Goal: Find specific fact: Find specific fact

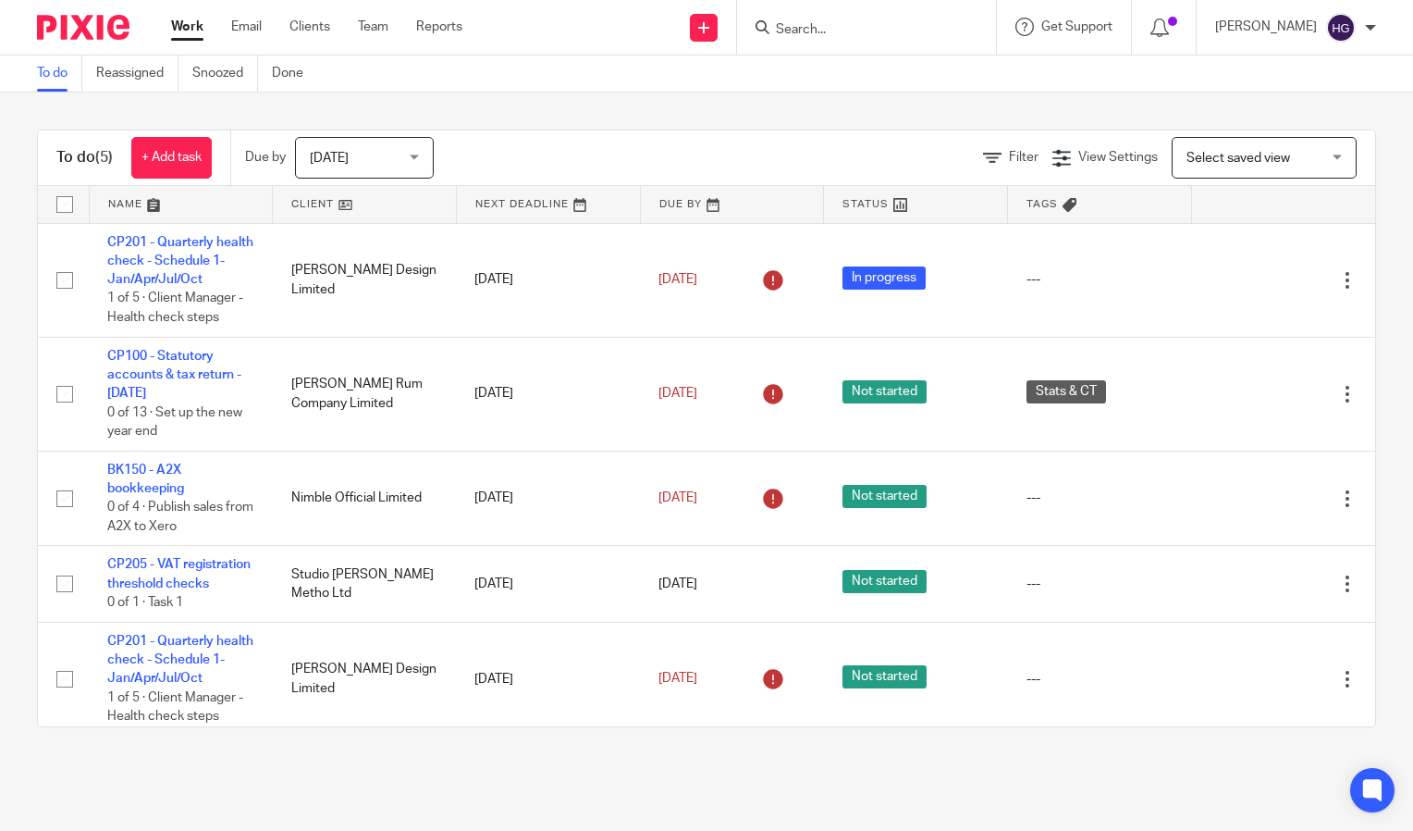
click at [913, 33] on input "Search" at bounding box center [857, 30] width 166 height 17
type input "sid"
click at [903, 54] on div "Sid Motion Gallery Ltd [PERSON_NAME] [PERSON_NAME] Motion < [EMAIL_ADDRESS][DOM…" at bounding box center [970, 79] width 429 height 72
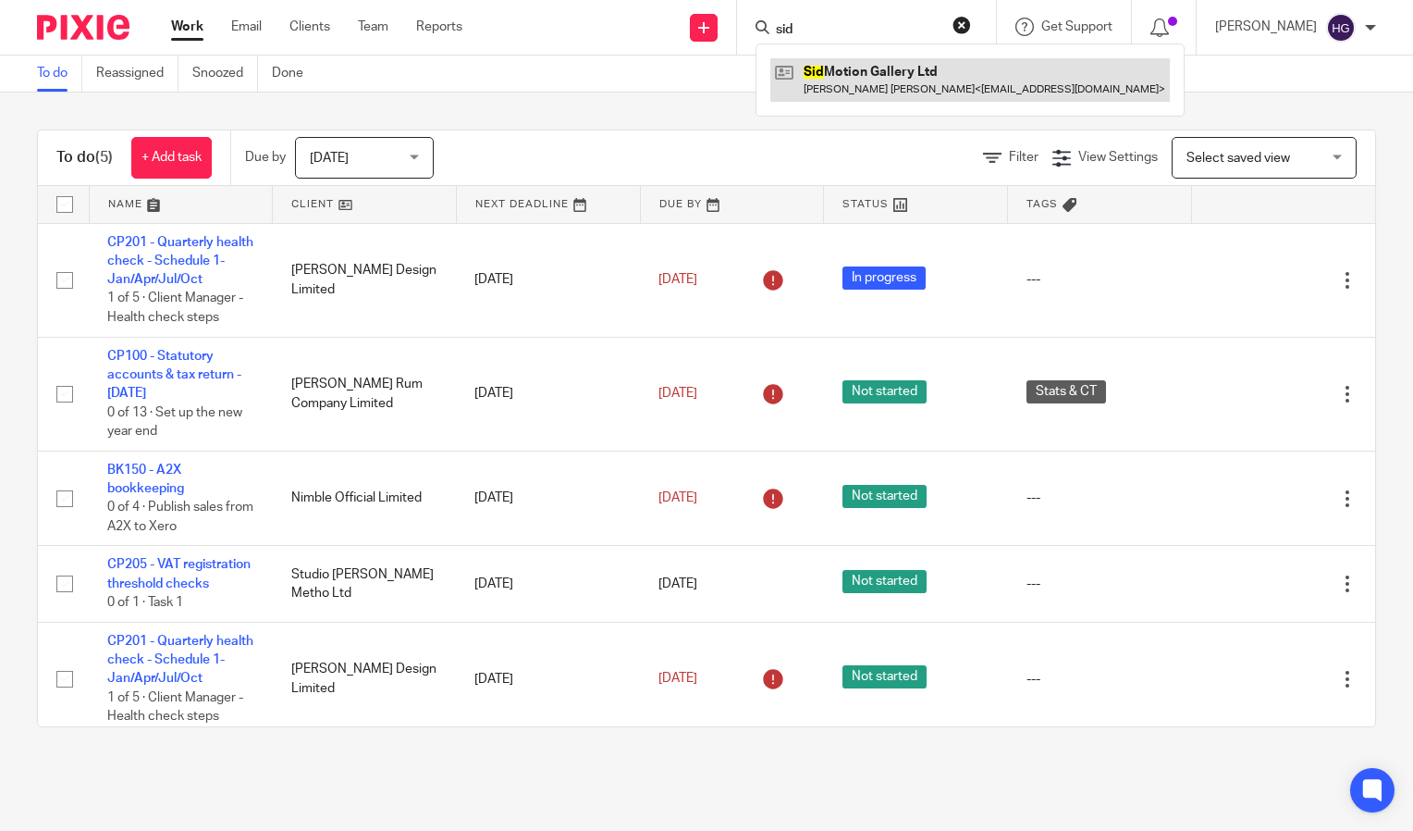
click at [917, 90] on link at bounding box center [970, 79] width 400 height 43
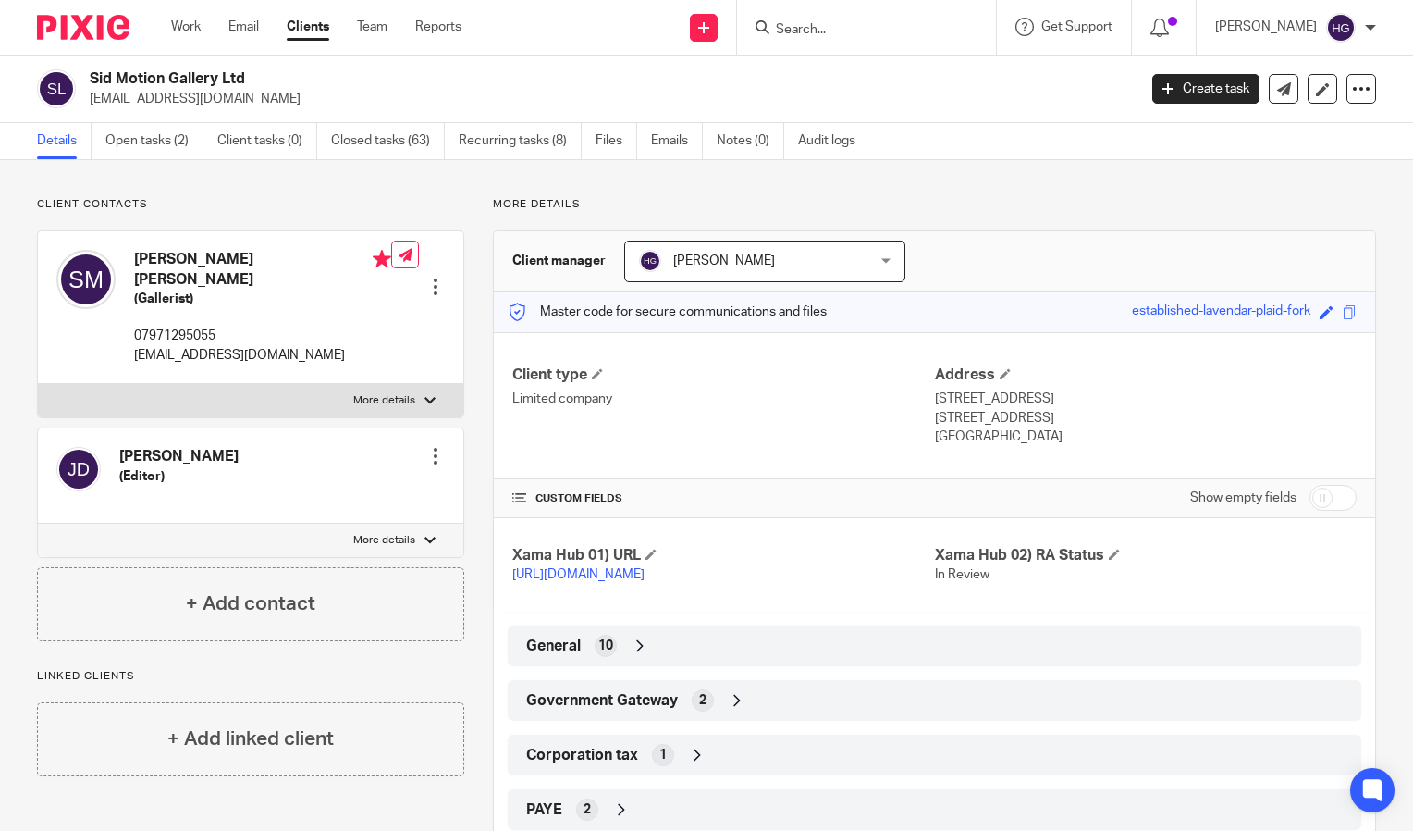
click at [828, 708] on div "Government Gateway 2" at bounding box center [935, 699] width 826 height 31
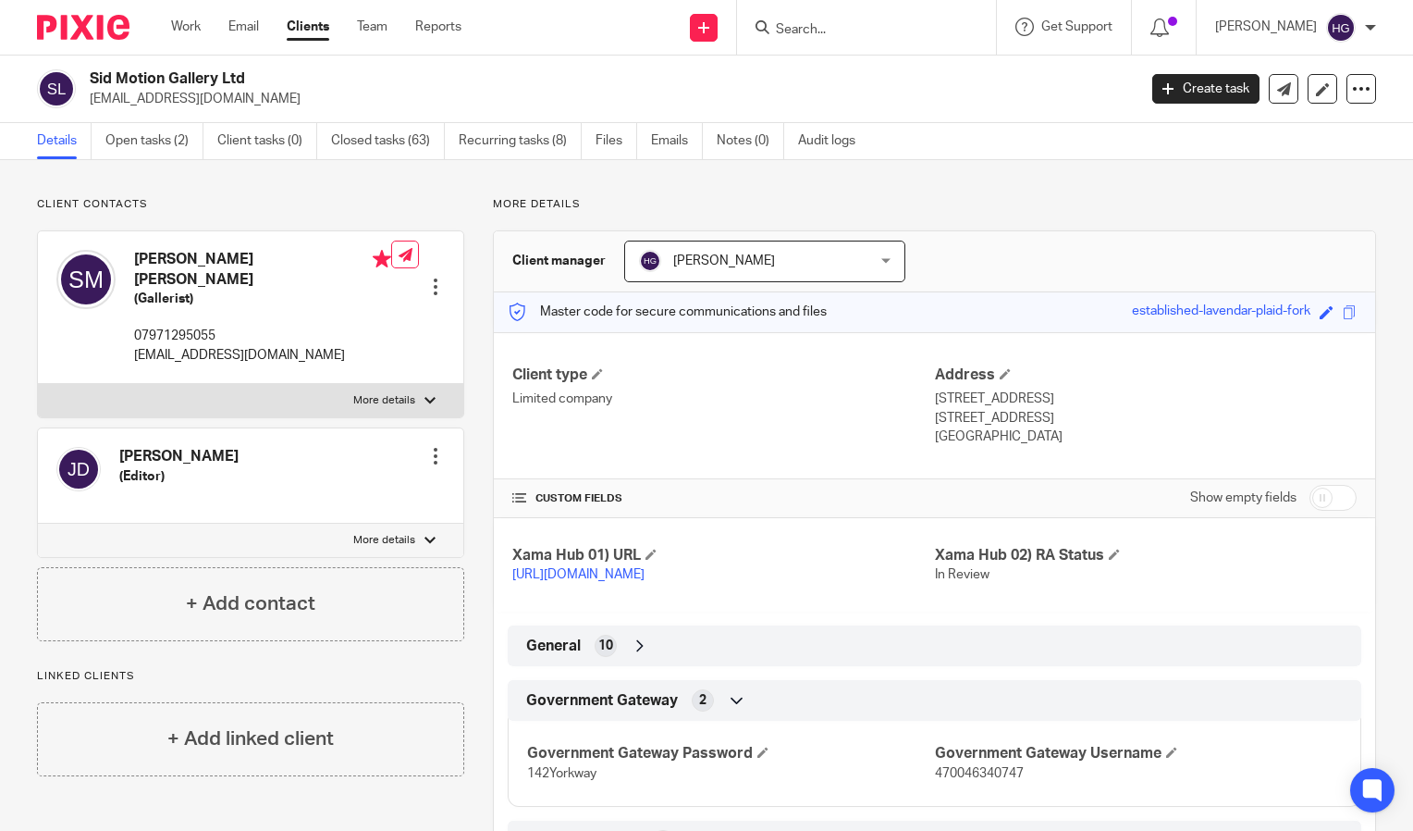
click at [995, 780] on span "470046340747" at bounding box center [979, 773] width 89 height 13
copy span "470046340747"
click at [560, 782] on p "142Yorkway" at bounding box center [730, 773] width 407 height 18
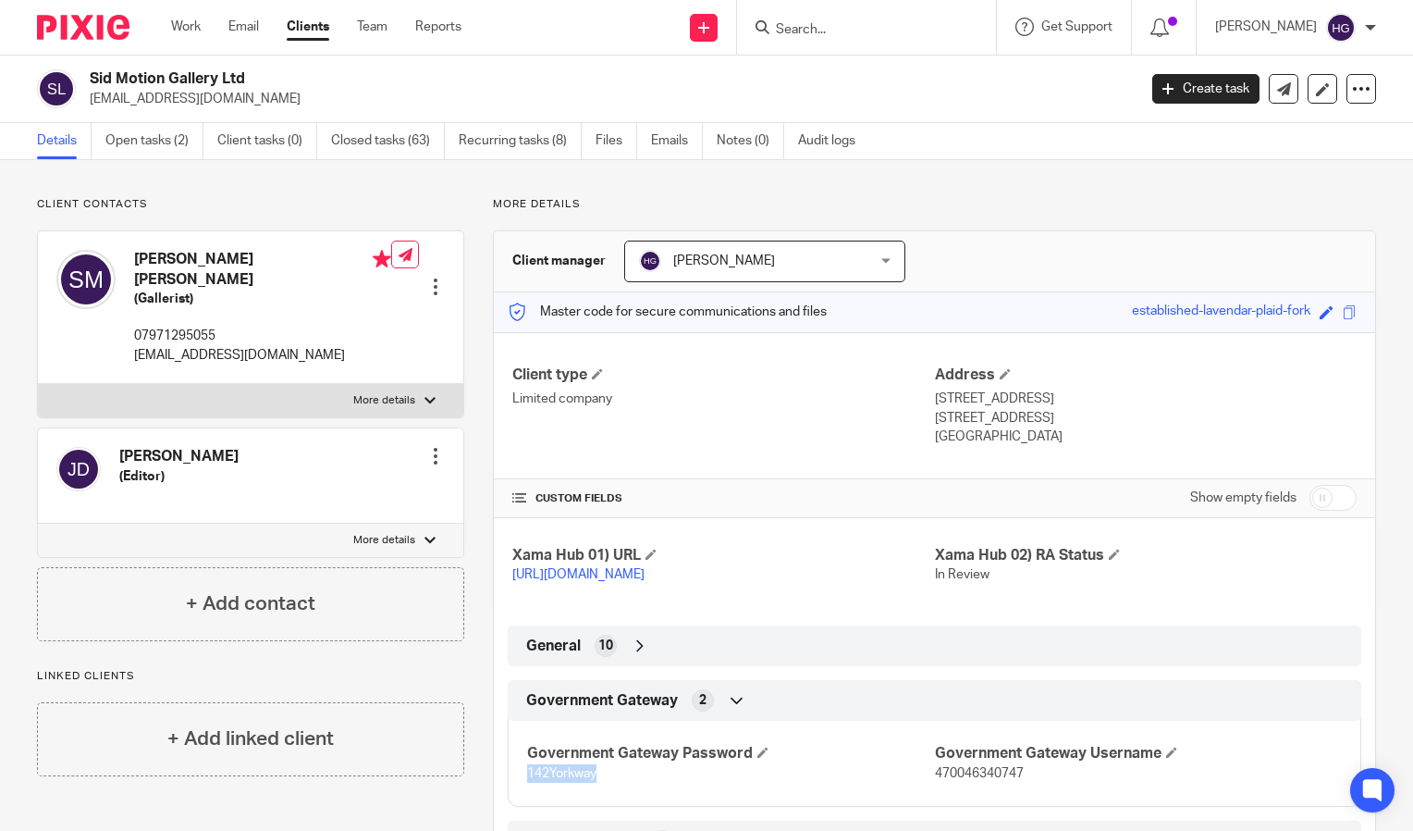
copy span "142Yorkway"
